Goal: Information Seeking & Learning: Learn about a topic

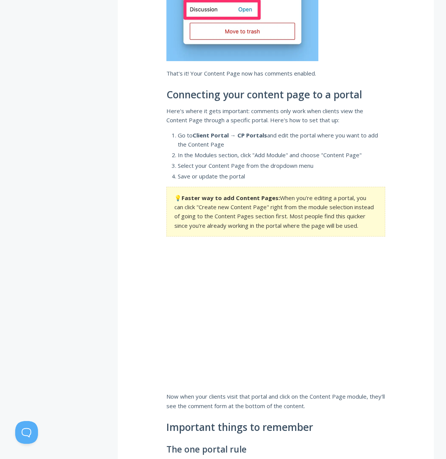
scroll to position [937, 0]
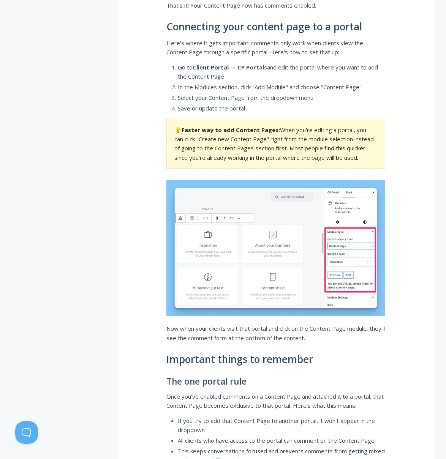
click at [346, 289] on img at bounding box center [275, 248] width 219 height 136
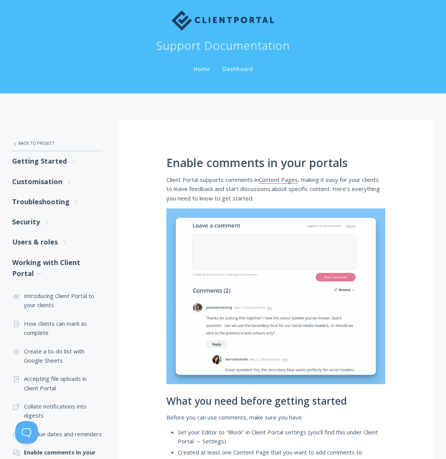
scroll to position [0, 0]
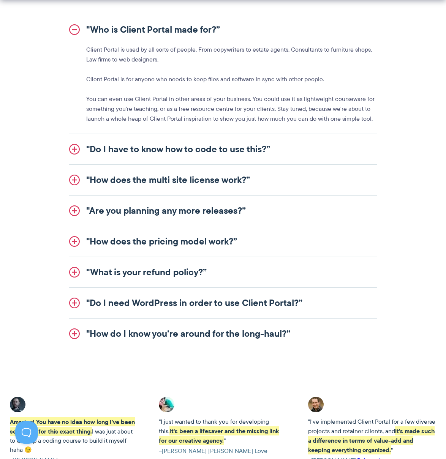
scroll to position [1007, 0]
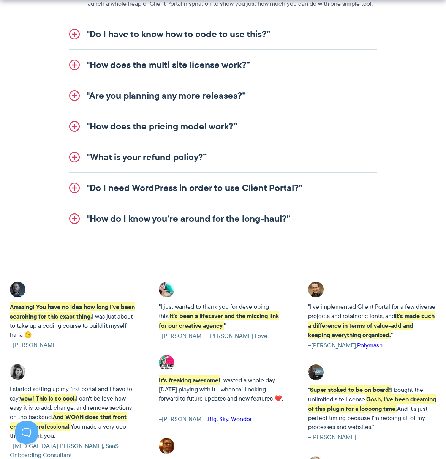
click at [249, 191] on link ""Do I need WordPress in order to use Client Portal?”" at bounding box center [223, 188] width 308 height 30
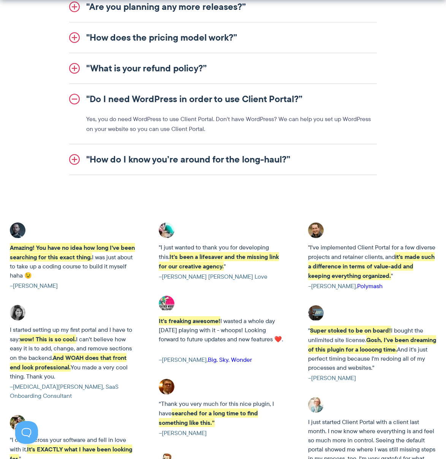
click at [242, 165] on link ""How do I know you’re around for the long-haul?”" at bounding box center [223, 159] width 308 height 30
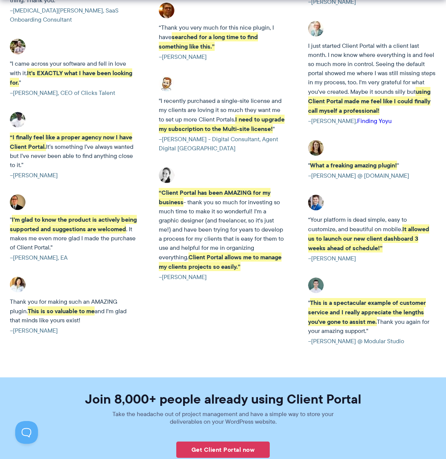
scroll to position [1688, 0]
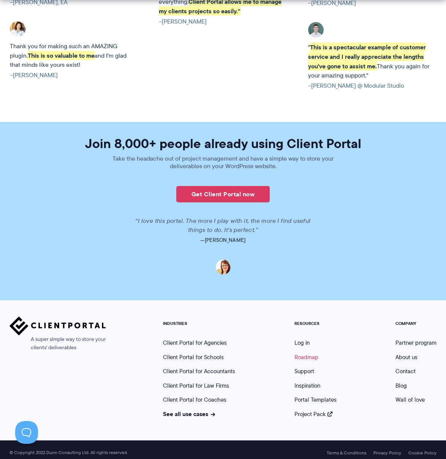
click at [310, 354] on link "Roadmap" at bounding box center [306, 357] width 24 height 8
